Goal: Find specific page/section: Find specific page/section

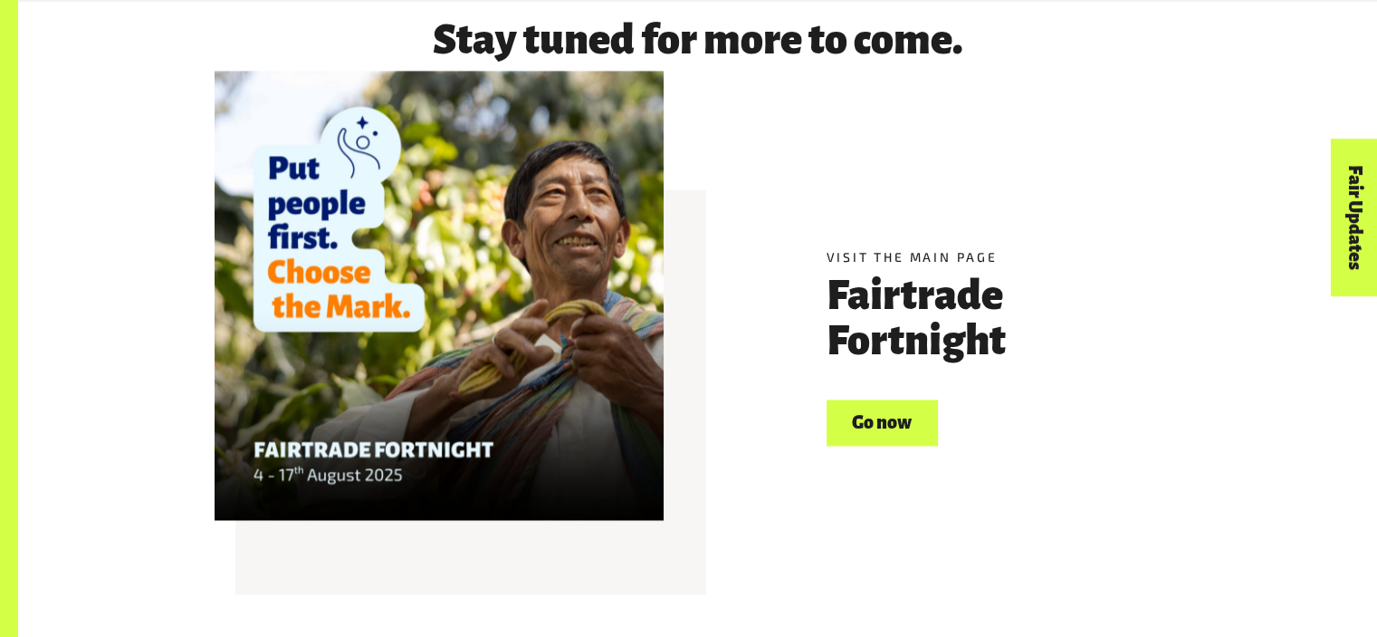
scroll to position [2548, 0]
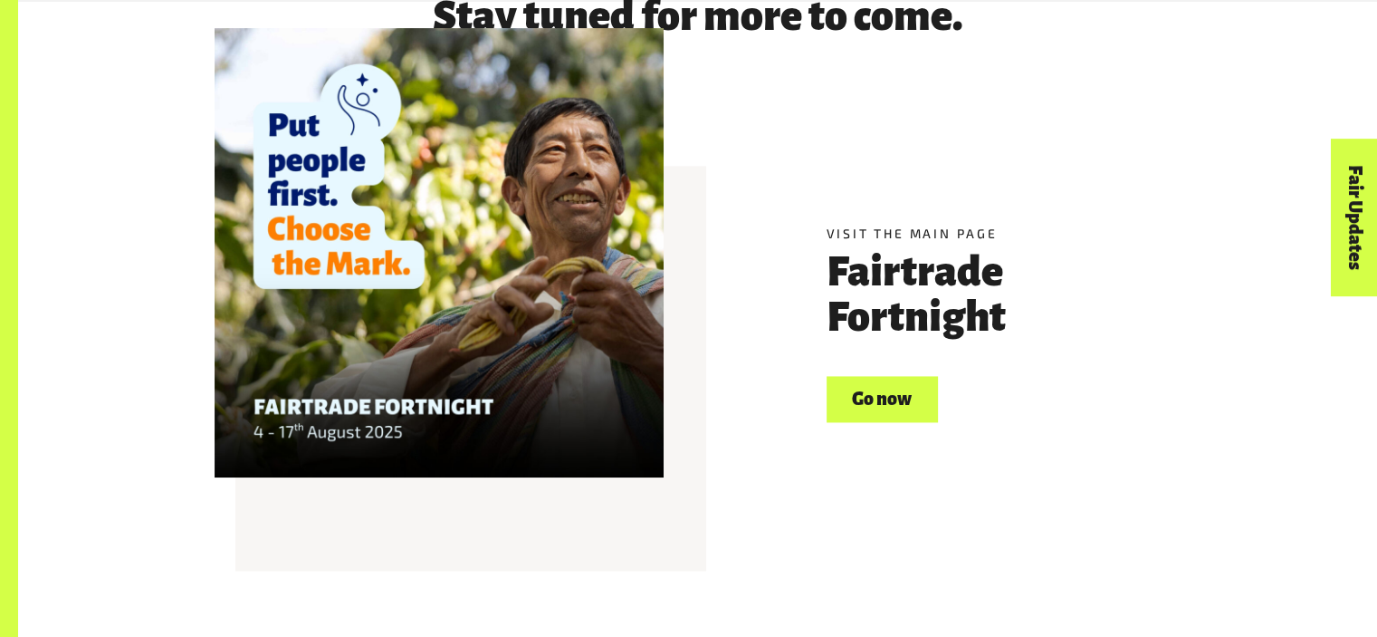
click at [876, 404] on link "Go now" at bounding box center [882, 399] width 111 height 46
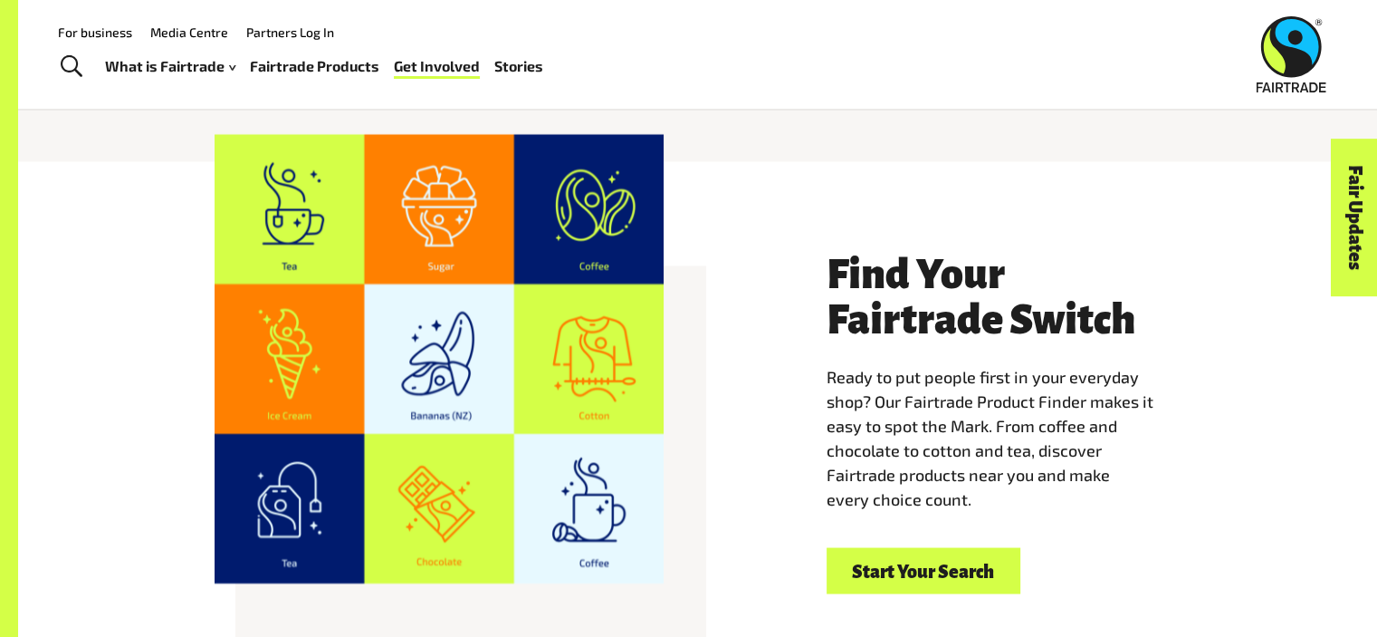
scroll to position [3186, 0]
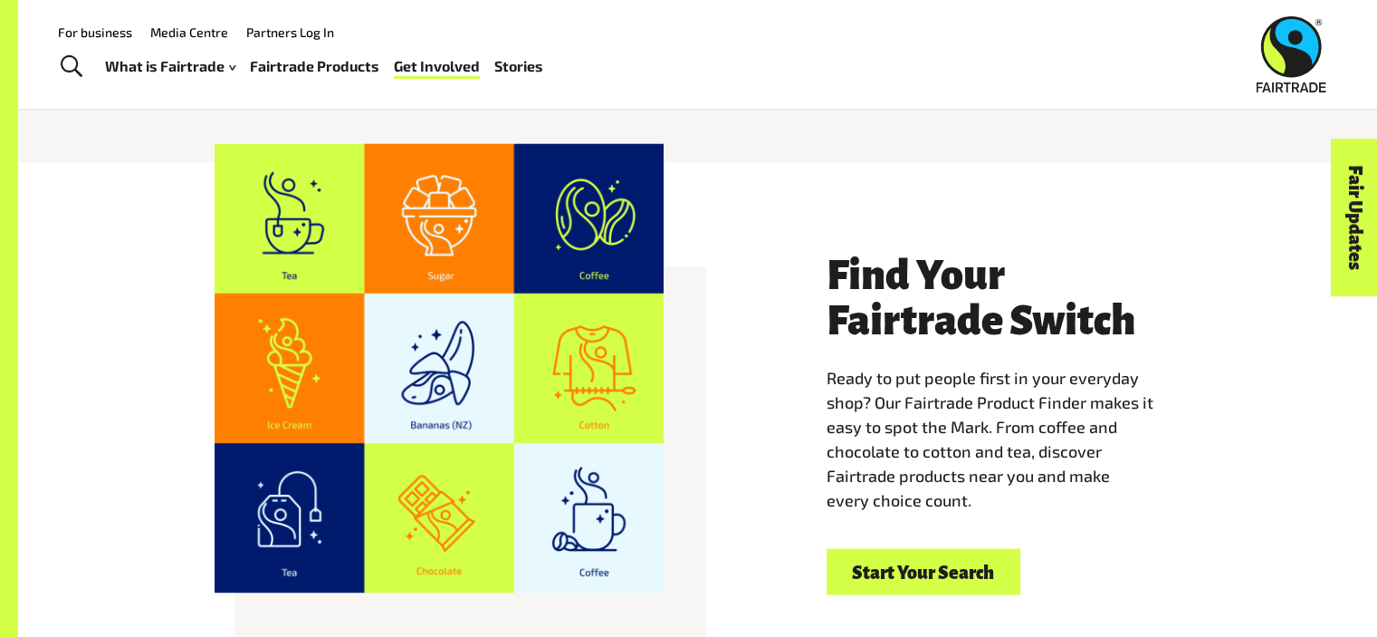
click at [896, 553] on link "Start Your Search" at bounding box center [924, 571] width 194 height 46
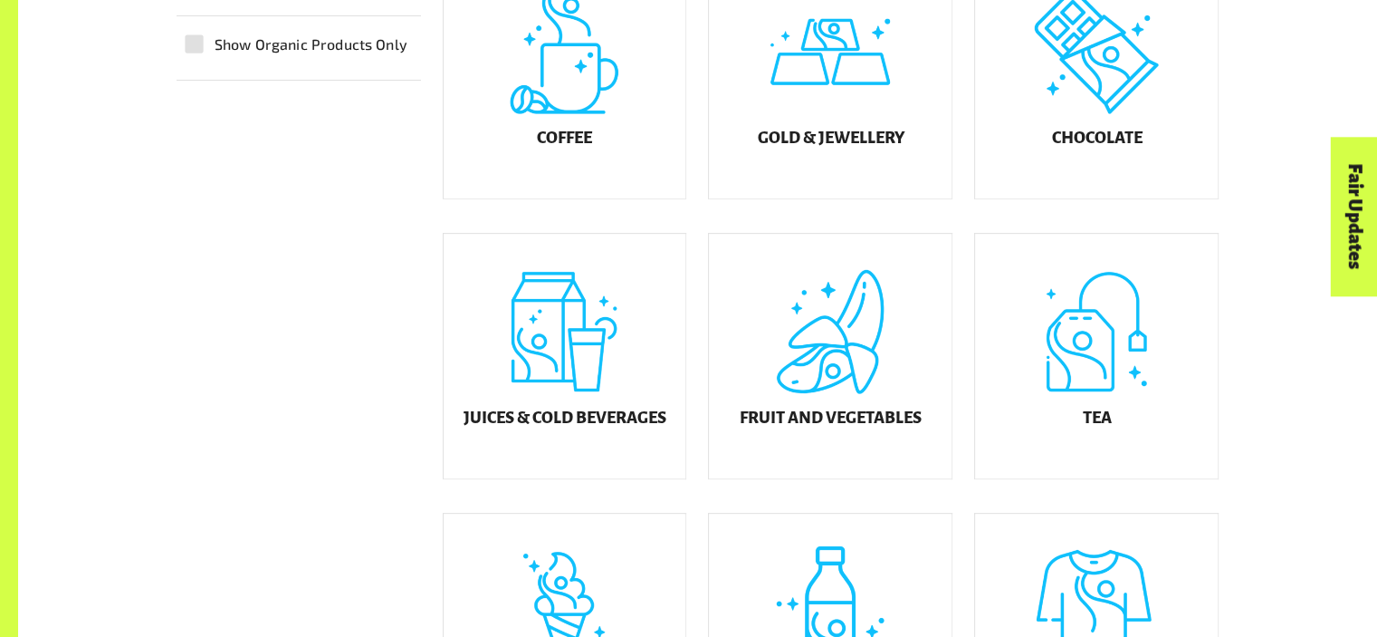
scroll to position [648, 0]
click at [779, 426] on h5 "Fruit and Vegetables" at bounding box center [831, 416] width 182 height 18
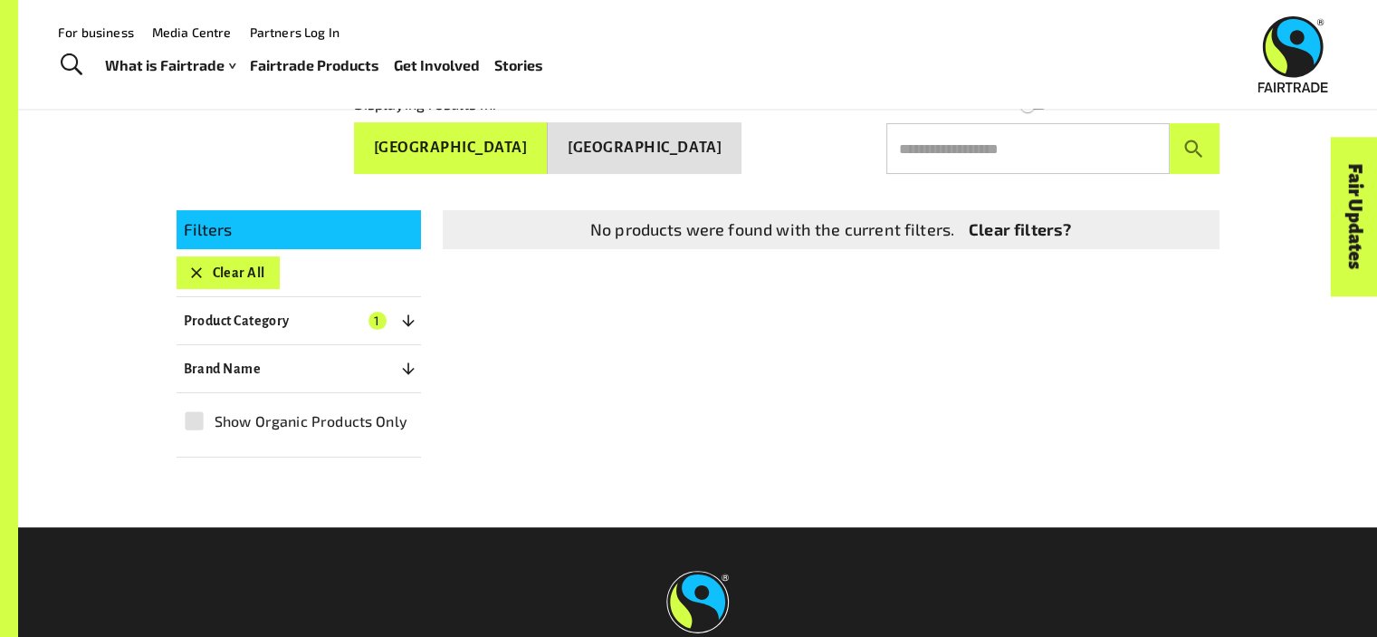
scroll to position [301, 0]
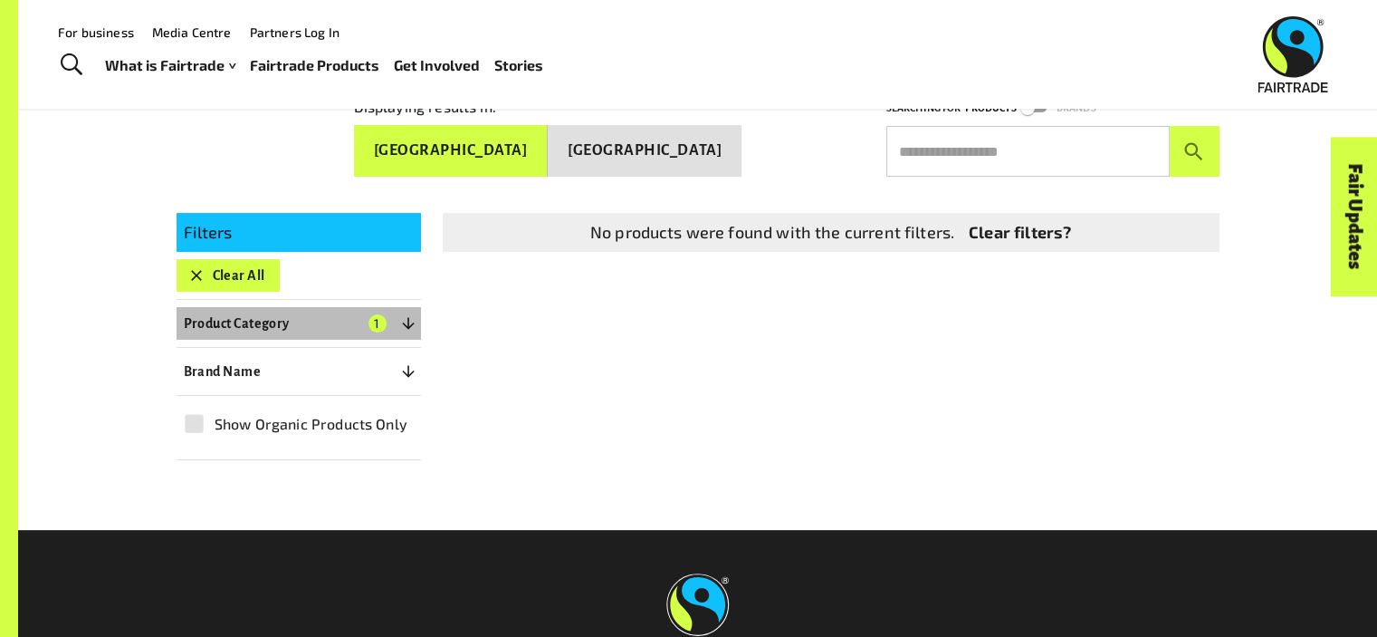
click at [388, 317] on button "Product Category 1" at bounding box center [299, 323] width 244 height 33
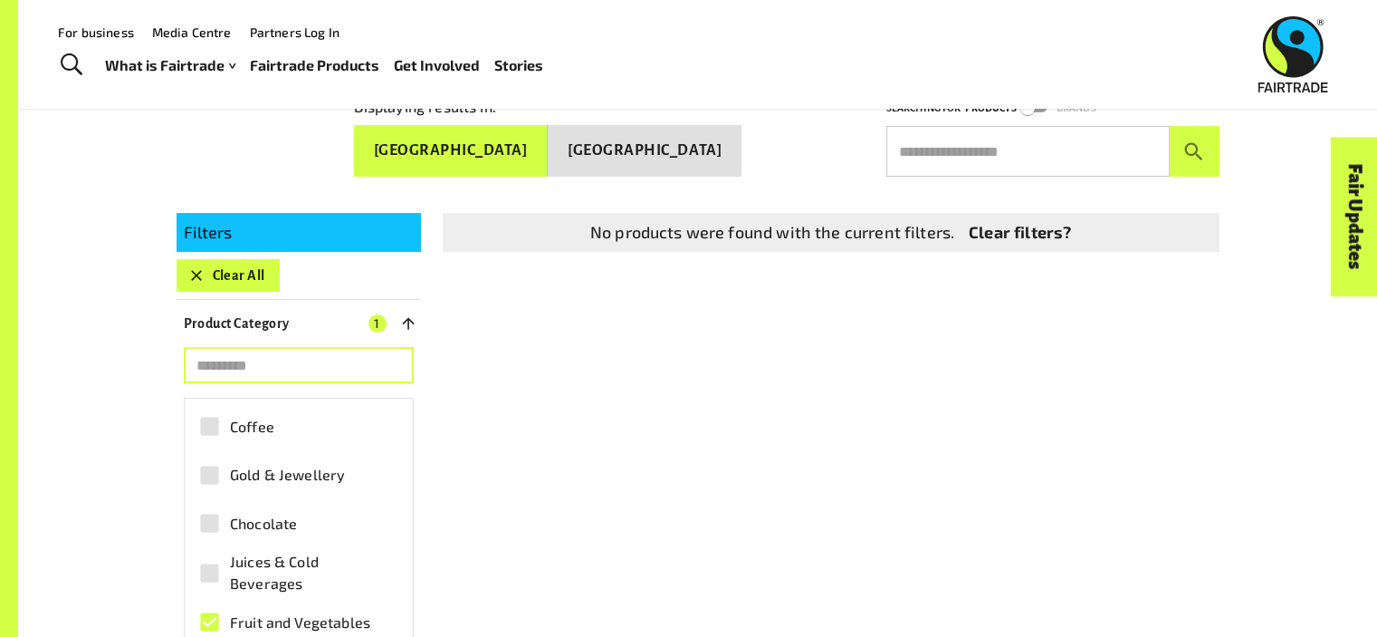
click at [313, 365] on input "search" at bounding box center [299, 365] width 230 height 36
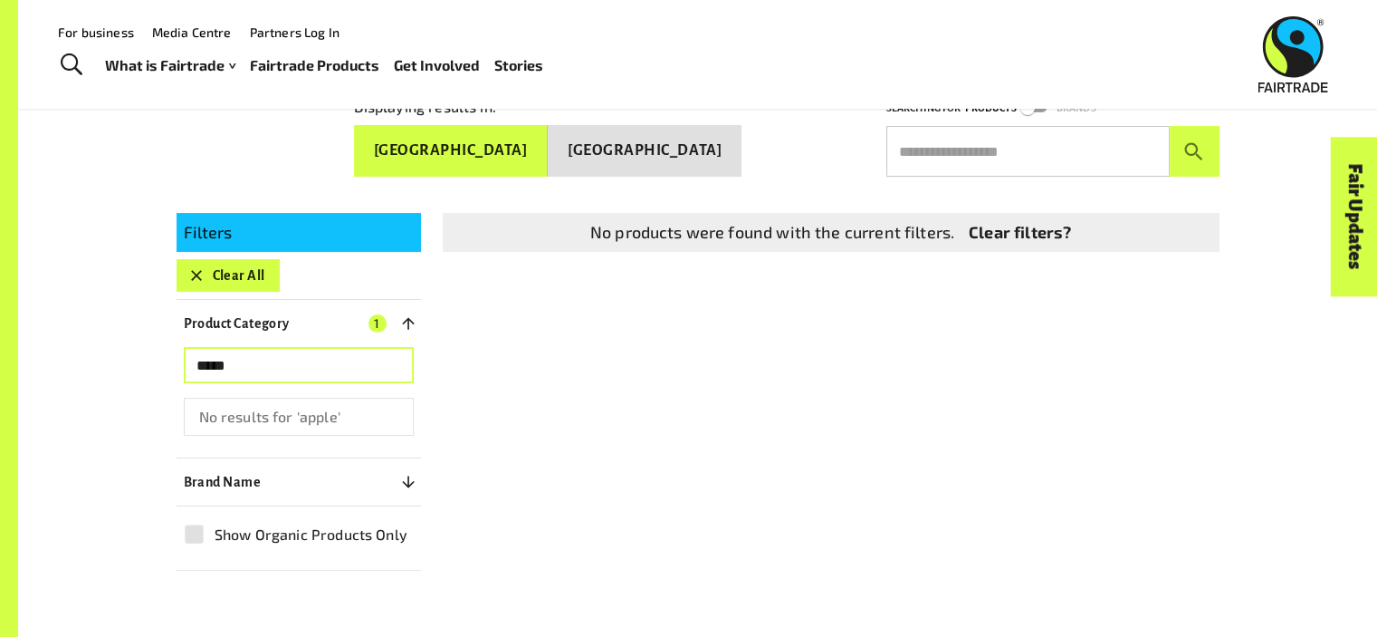
click at [280, 513] on label "Show Organic Products Only" at bounding box center [292, 533] width 237 height 41
click at [369, 365] on input "*****" at bounding box center [299, 365] width 230 height 36
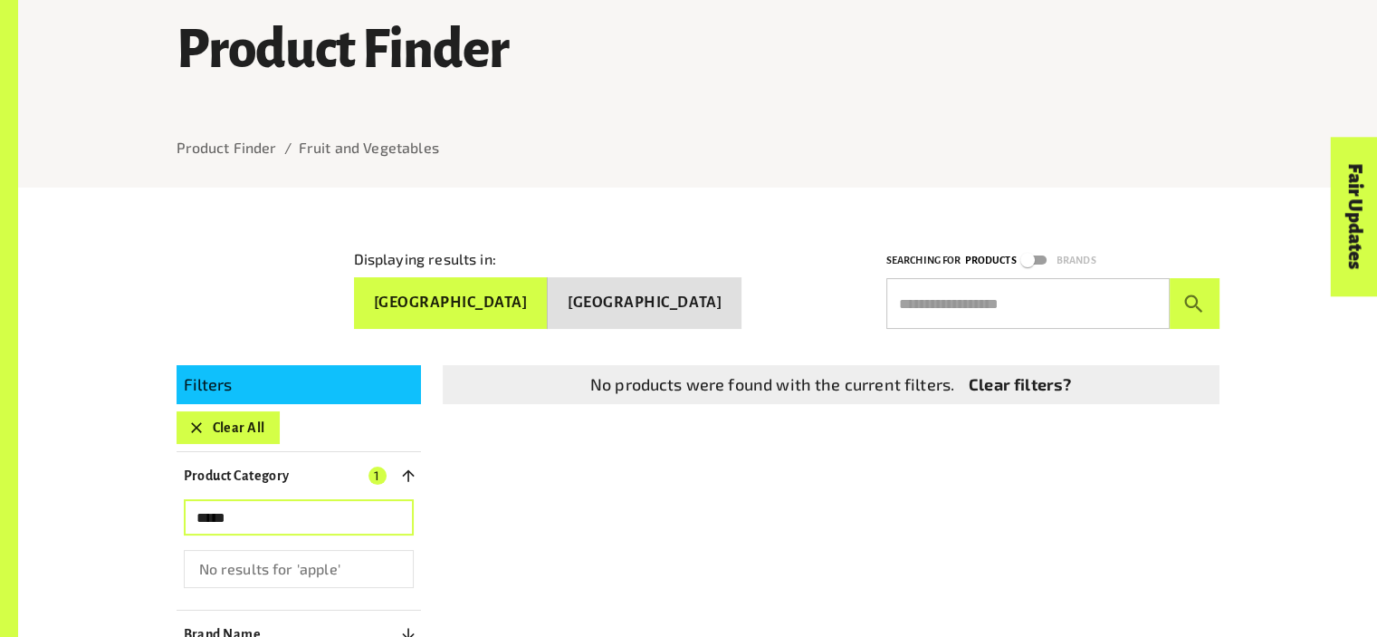
scroll to position [150, 0]
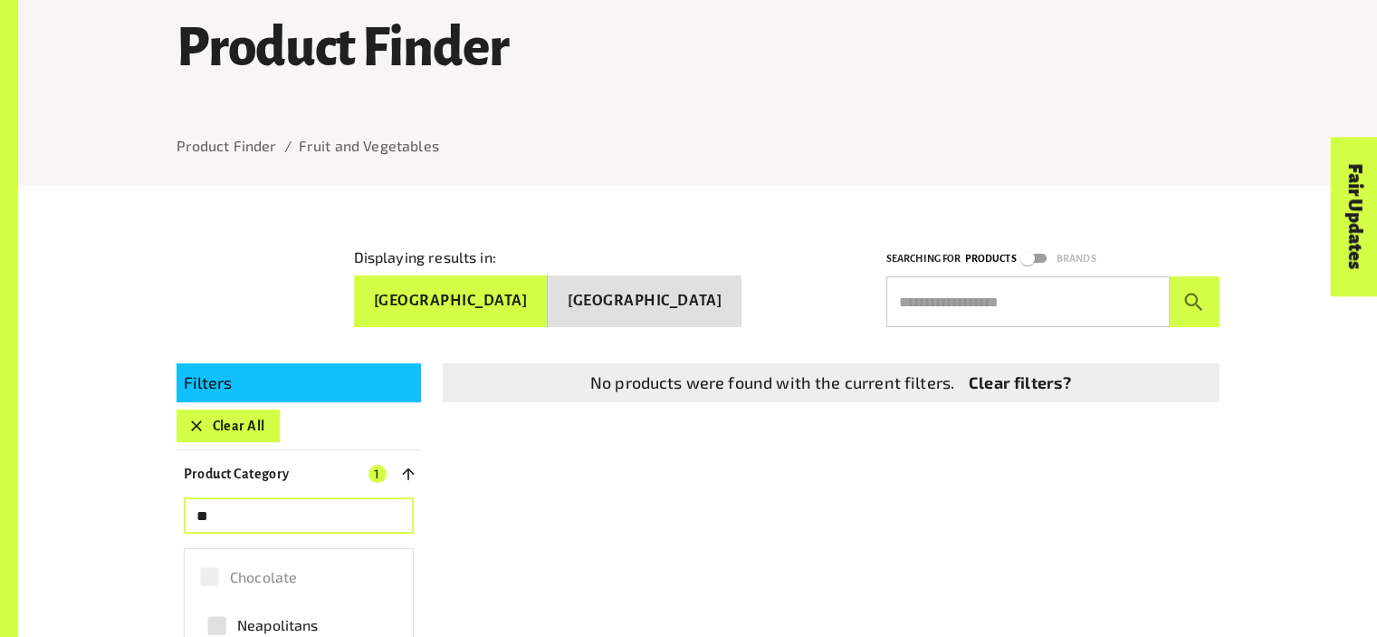
type input "*"
type input "****"
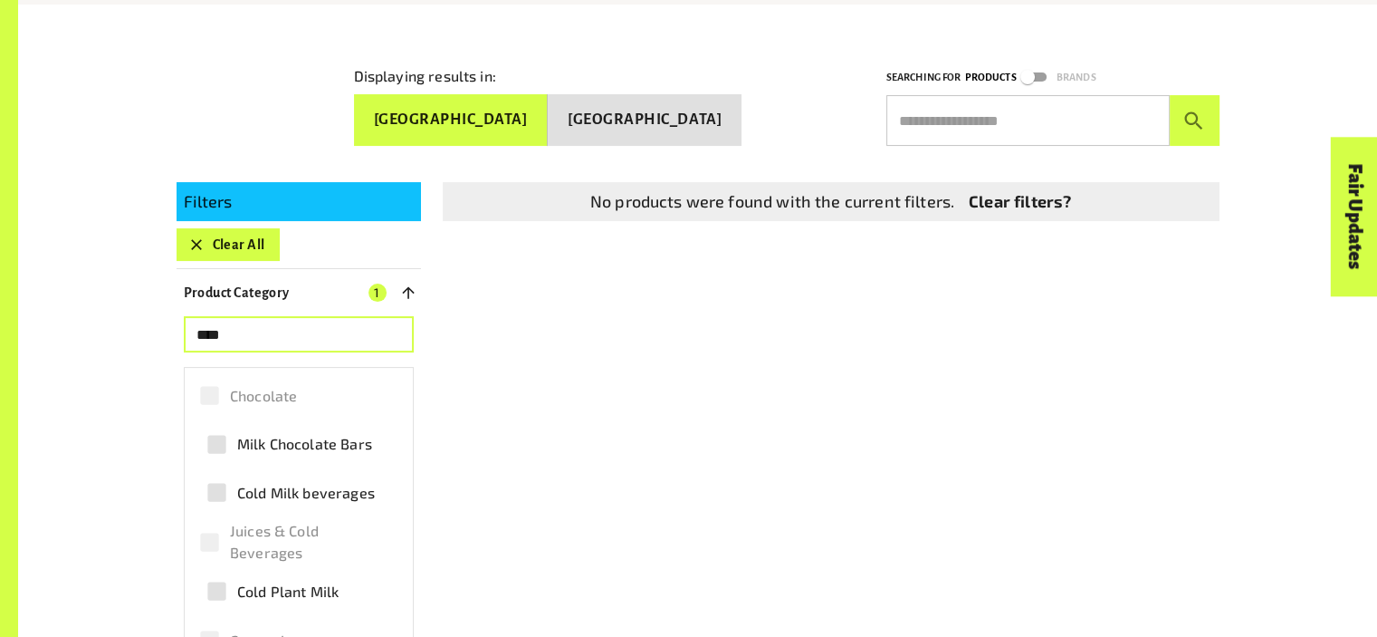
scroll to position [332, 0]
click at [311, 495] on span "Cold Milk beverages" at bounding box center [306, 492] width 138 height 22
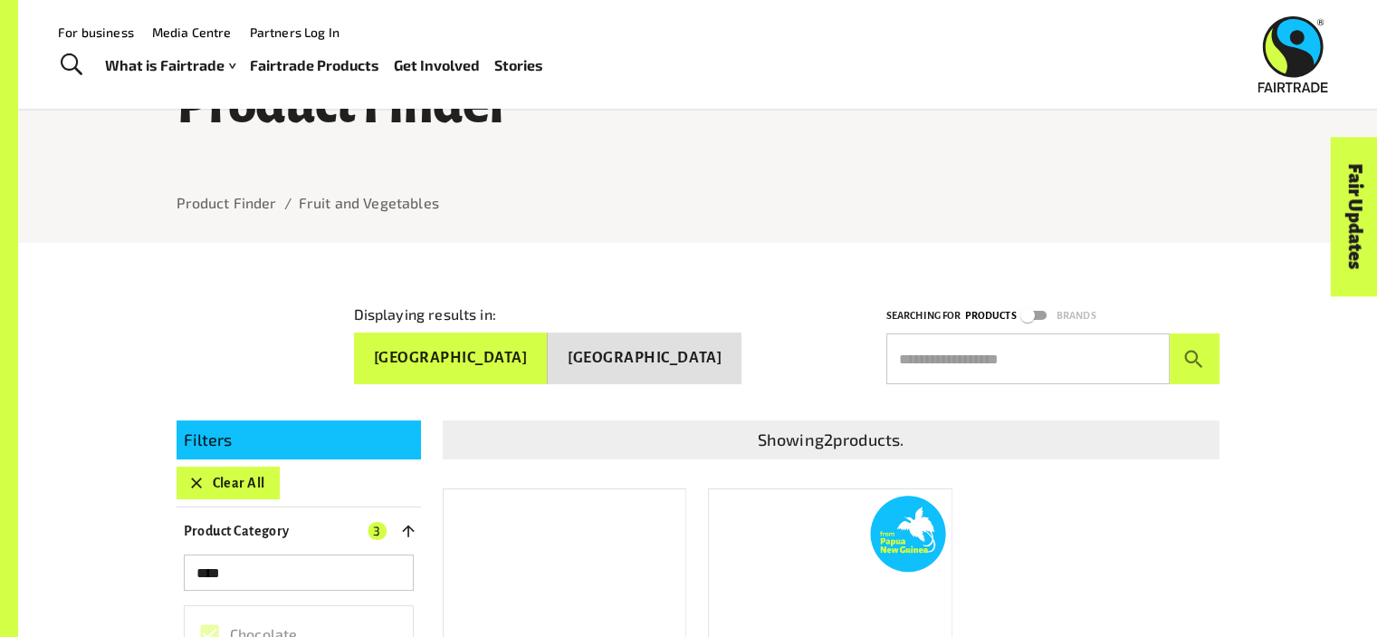
scroll to position [0, 0]
